Goal: Information Seeking & Learning: Learn about a topic

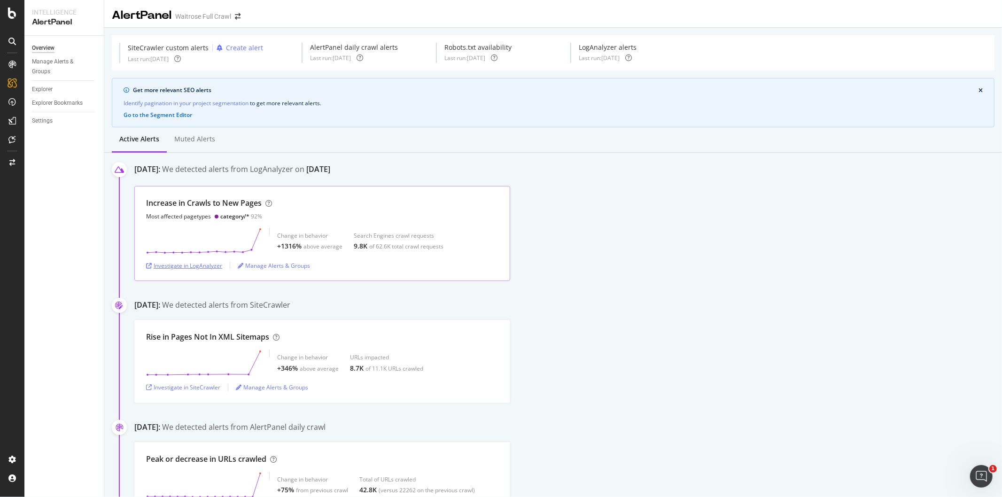
click at [208, 266] on div "Investigate in LogAnalyzer" at bounding box center [184, 266] width 76 height 8
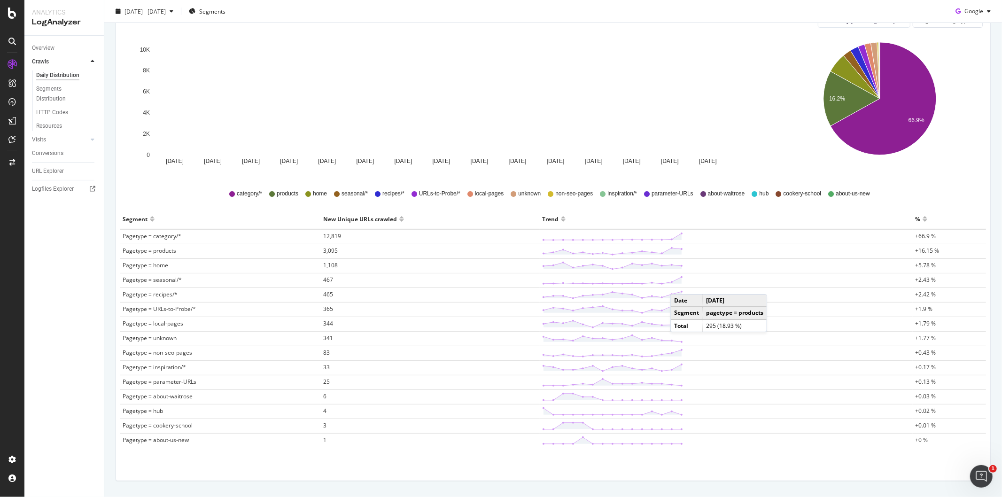
scroll to position [160, 0]
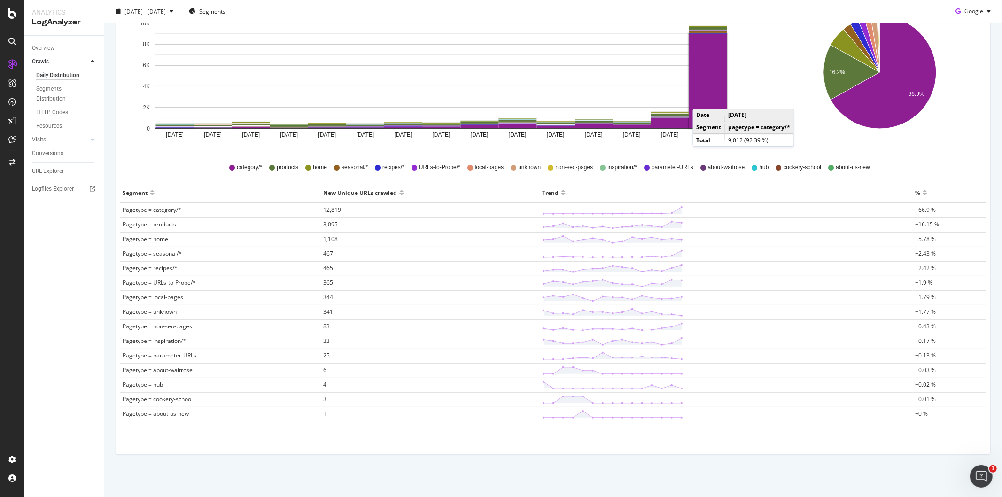
click at [703, 100] on rect "A chart." at bounding box center [708, 81] width 38 height 94
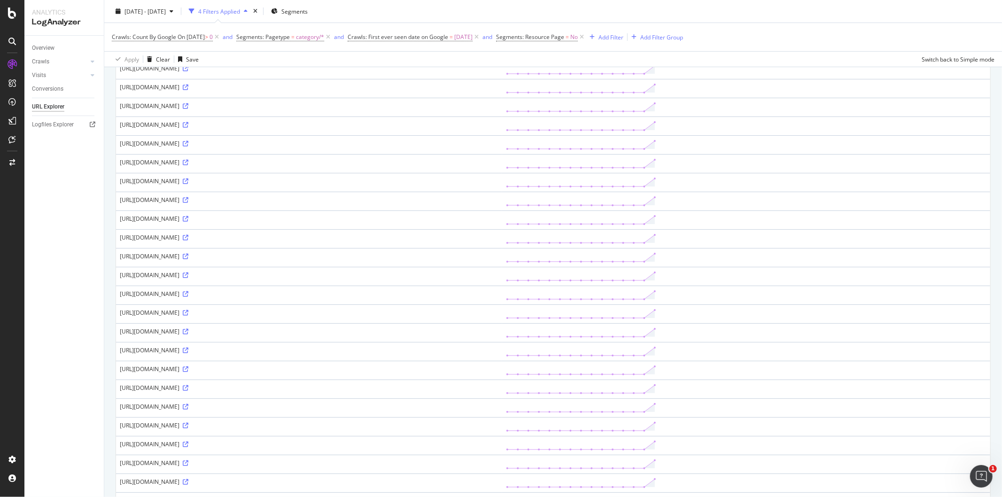
scroll to position [663, 0]
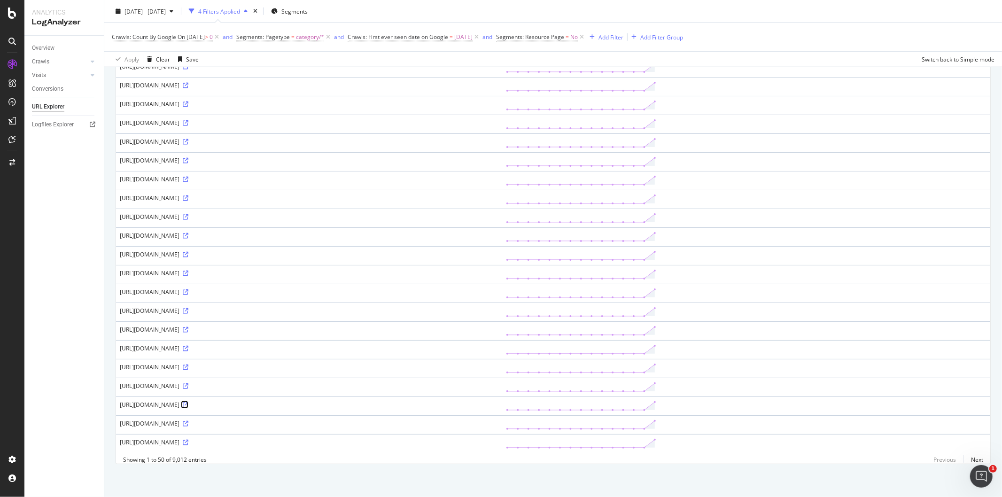
click at [188, 402] on icon at bounding box center [186, 405] width 6 height 6
click at [964, 458] on link "Next" at bounding box center [974, 460] width 20 height 14
